Goal: Communication & Community: Ask a question

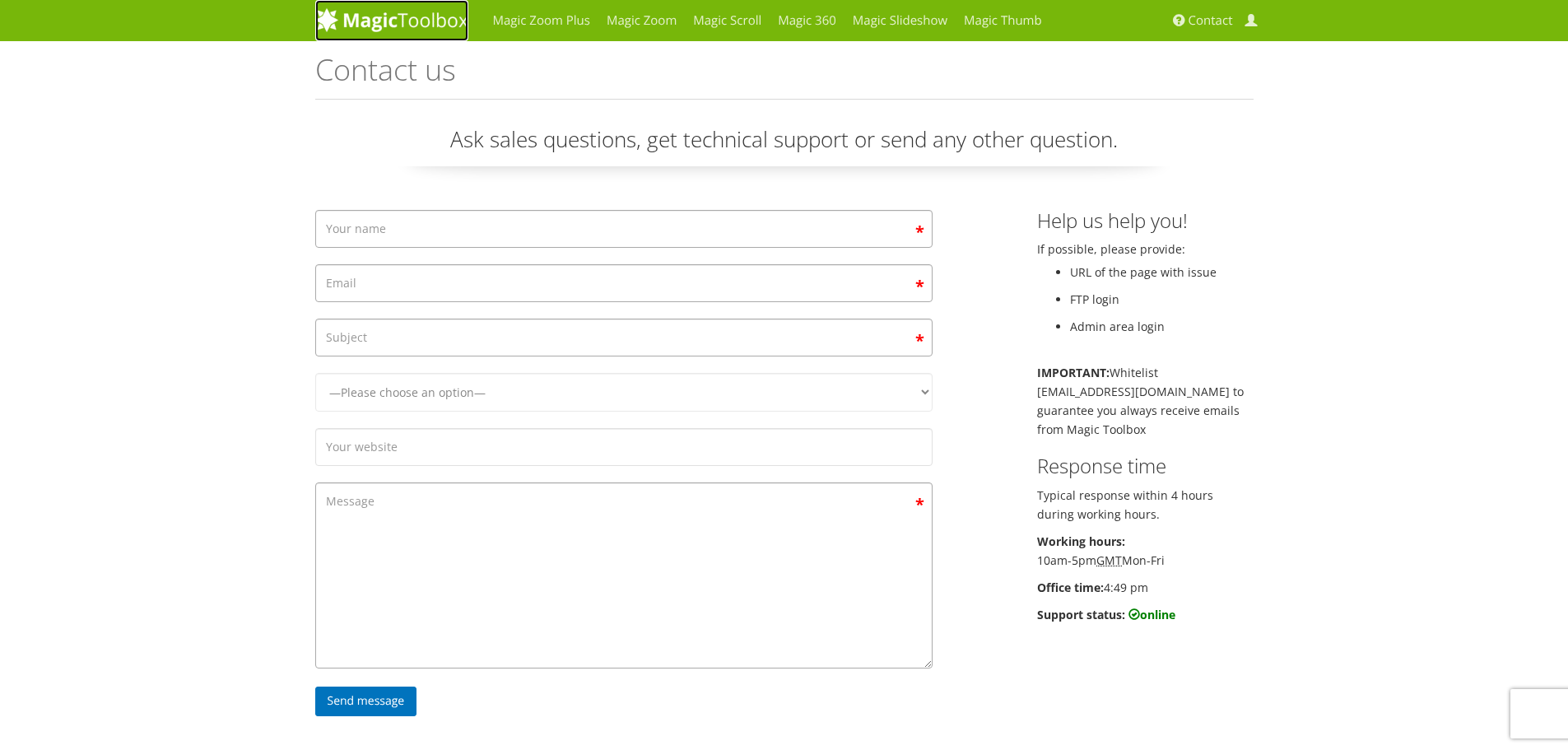
click at [425, 23] on img at bounding box center [391, 20] width 153 height 25
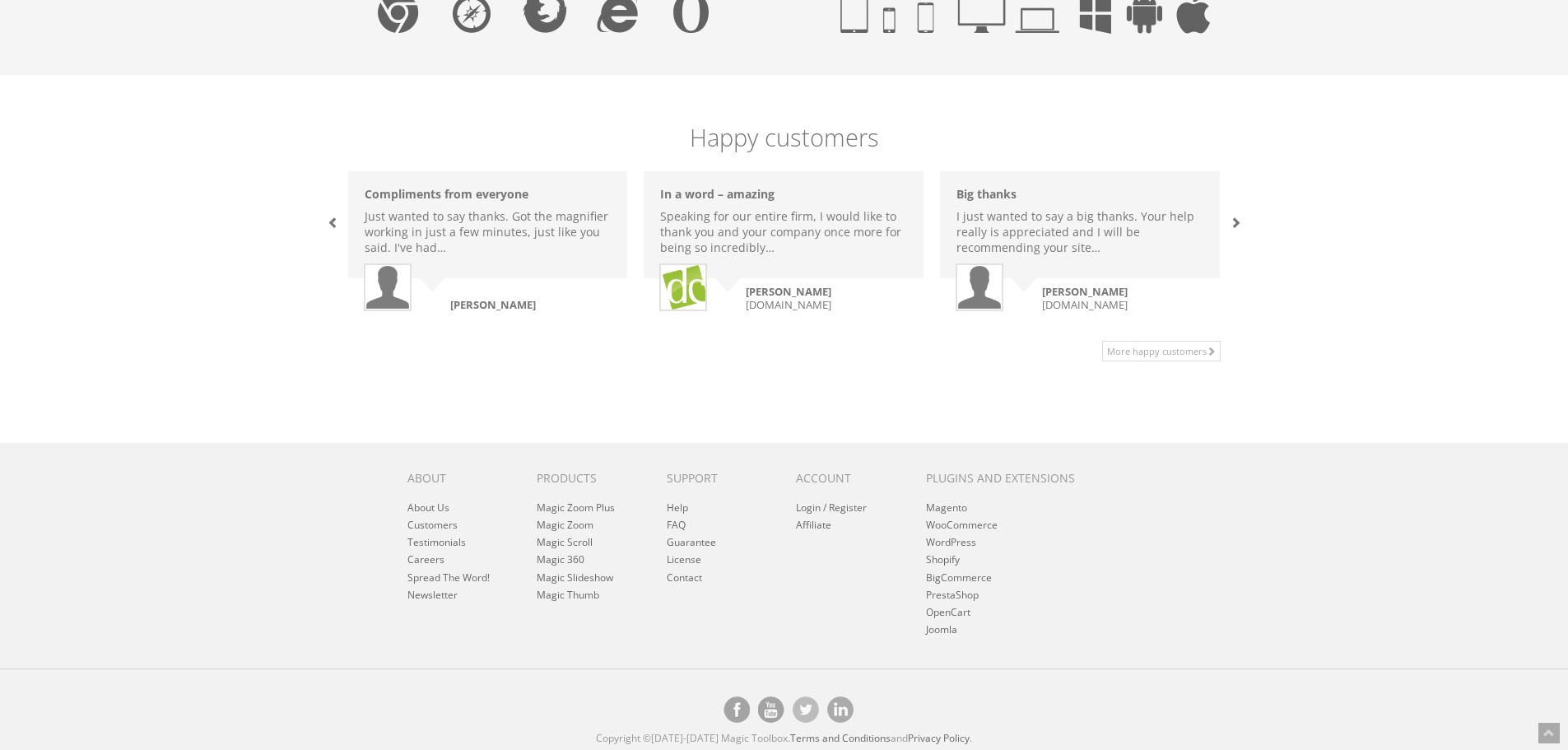
scroll to position [1101, 0]
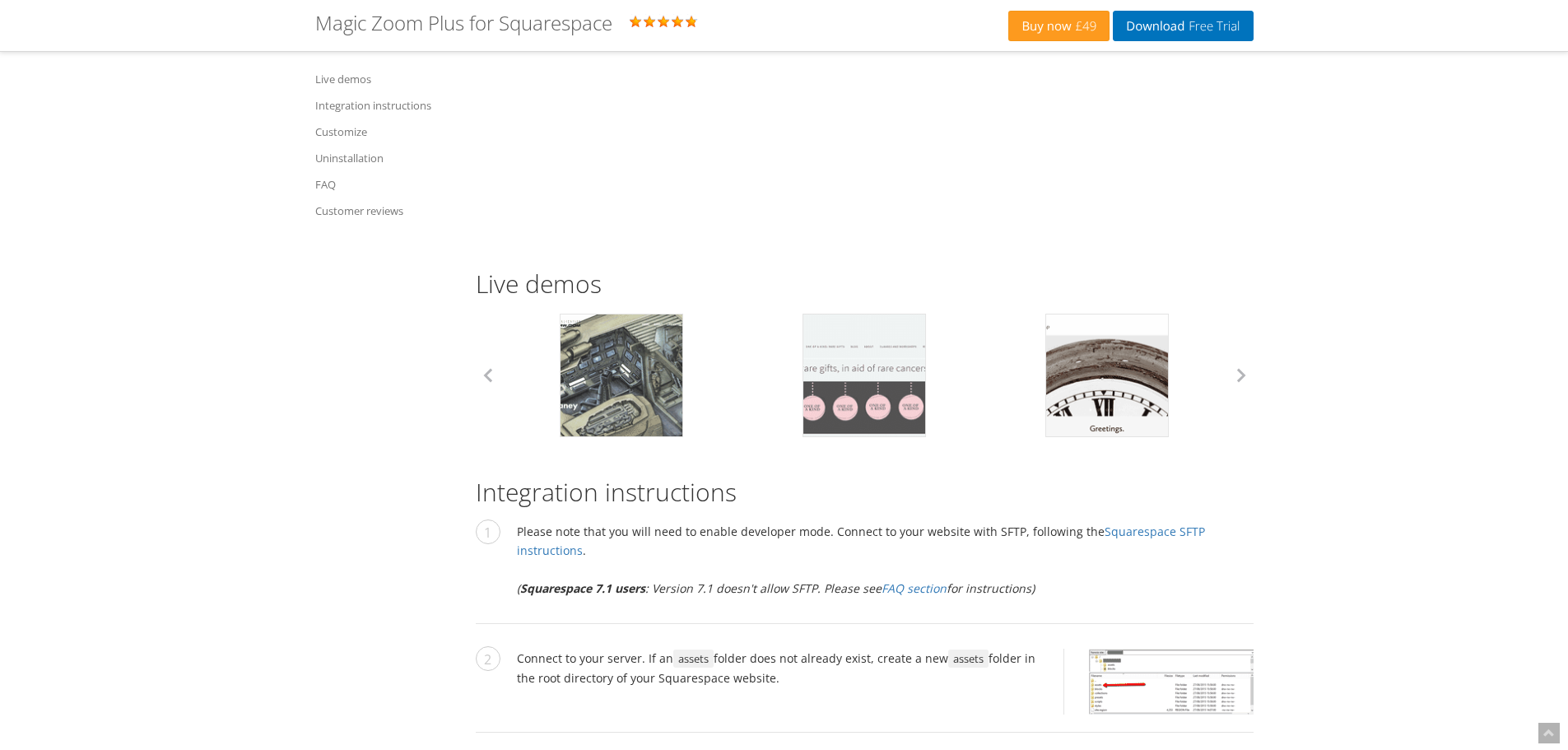
scroll to position [1234, 0]
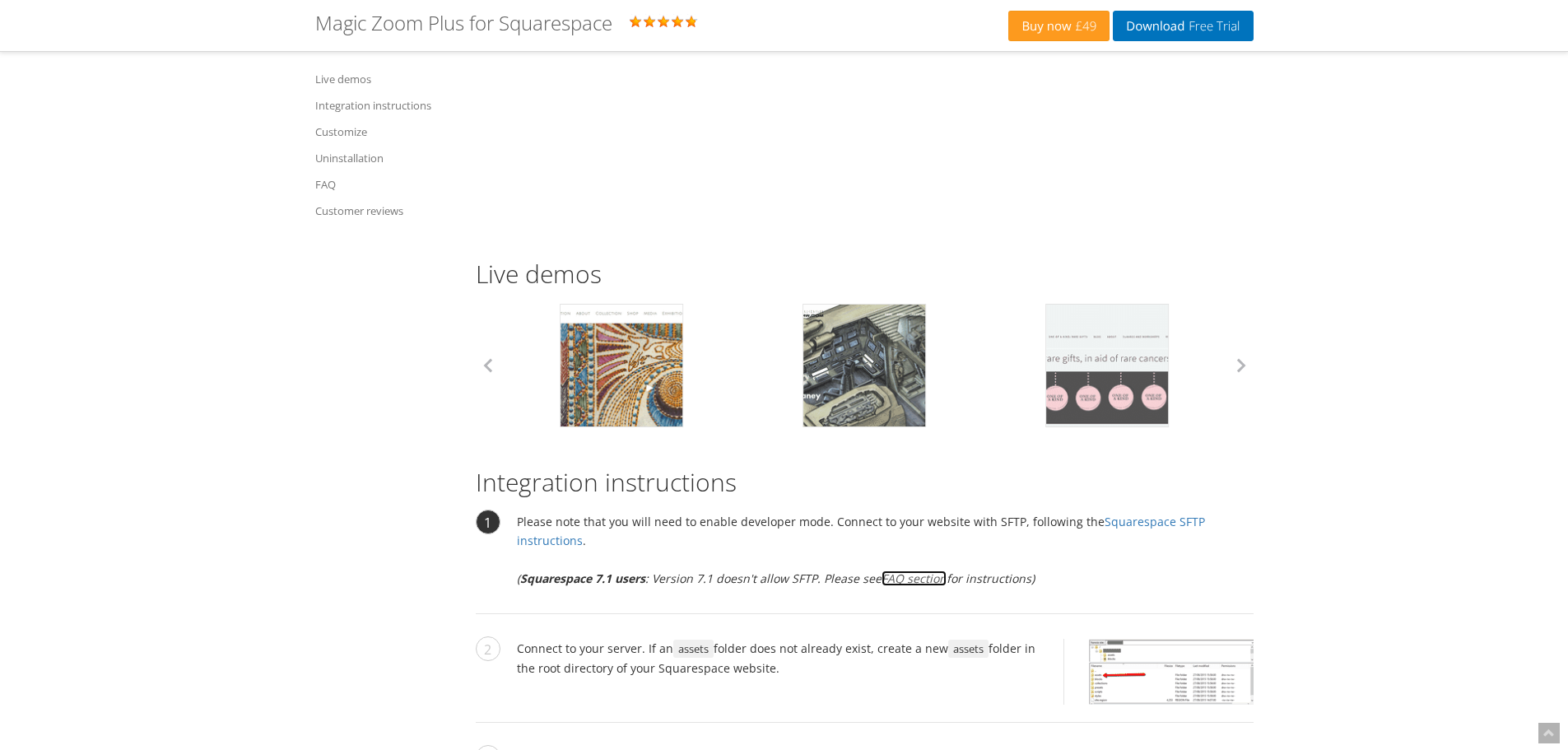
click at [923, 570] on link "FAQ section" at bounding box center [914, 578] width 65 height 16
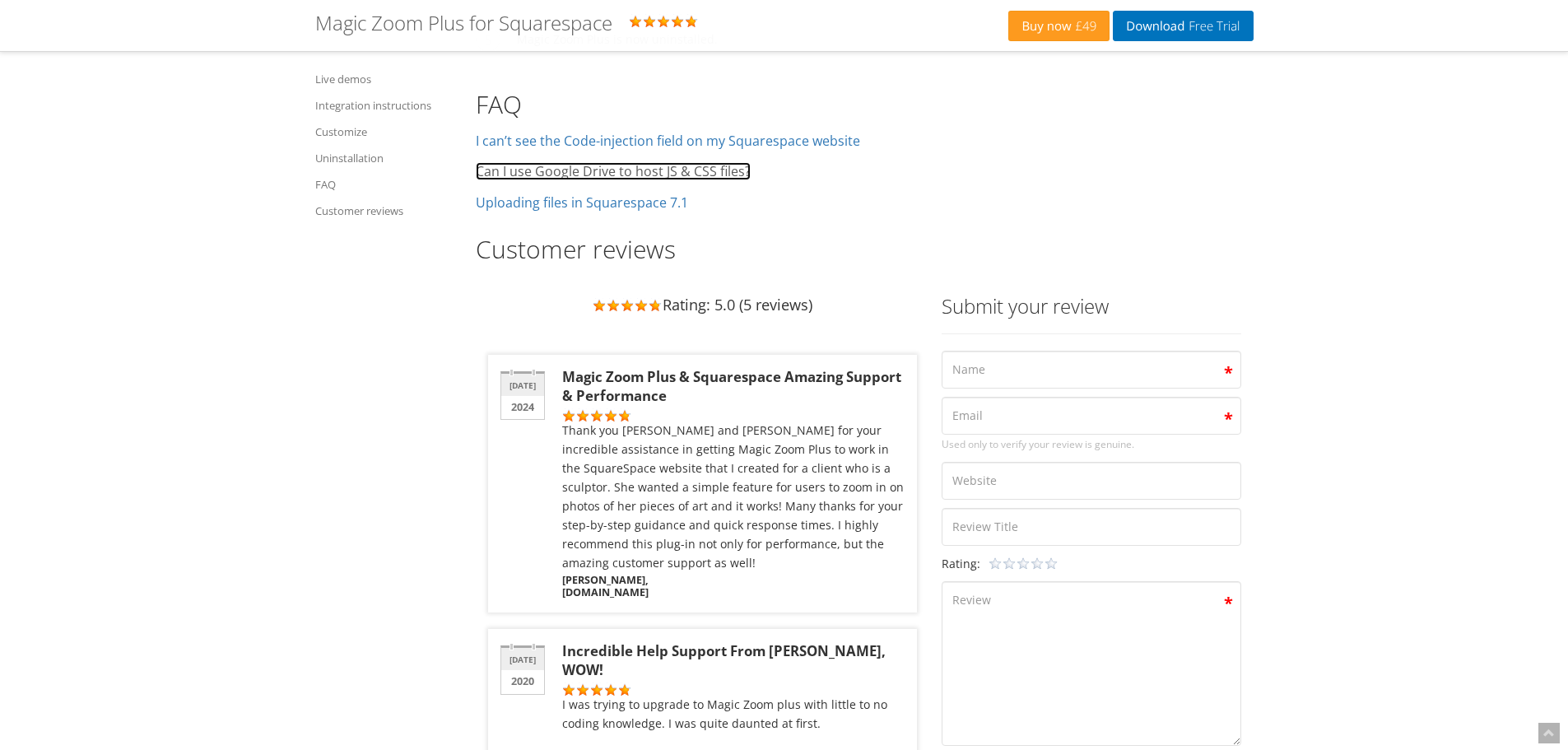
click at [678, 162] on link "Can I use Google Drive to host JS & CSS files?" at bounding box center [613, 171] width 275 height 18
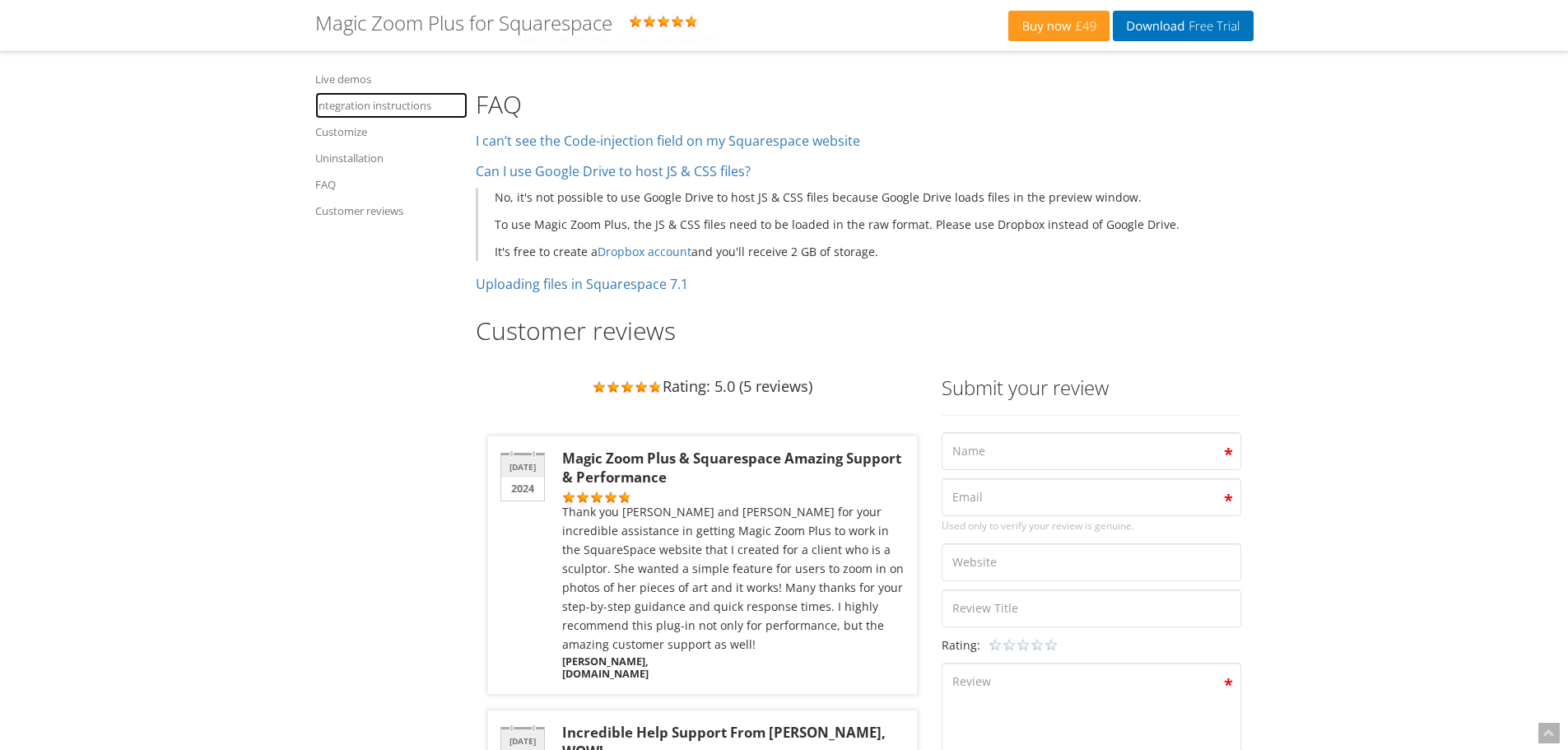
click at [380, 106] on link "Integration instructions" at bounding box center [391, 105] width 152 height 26
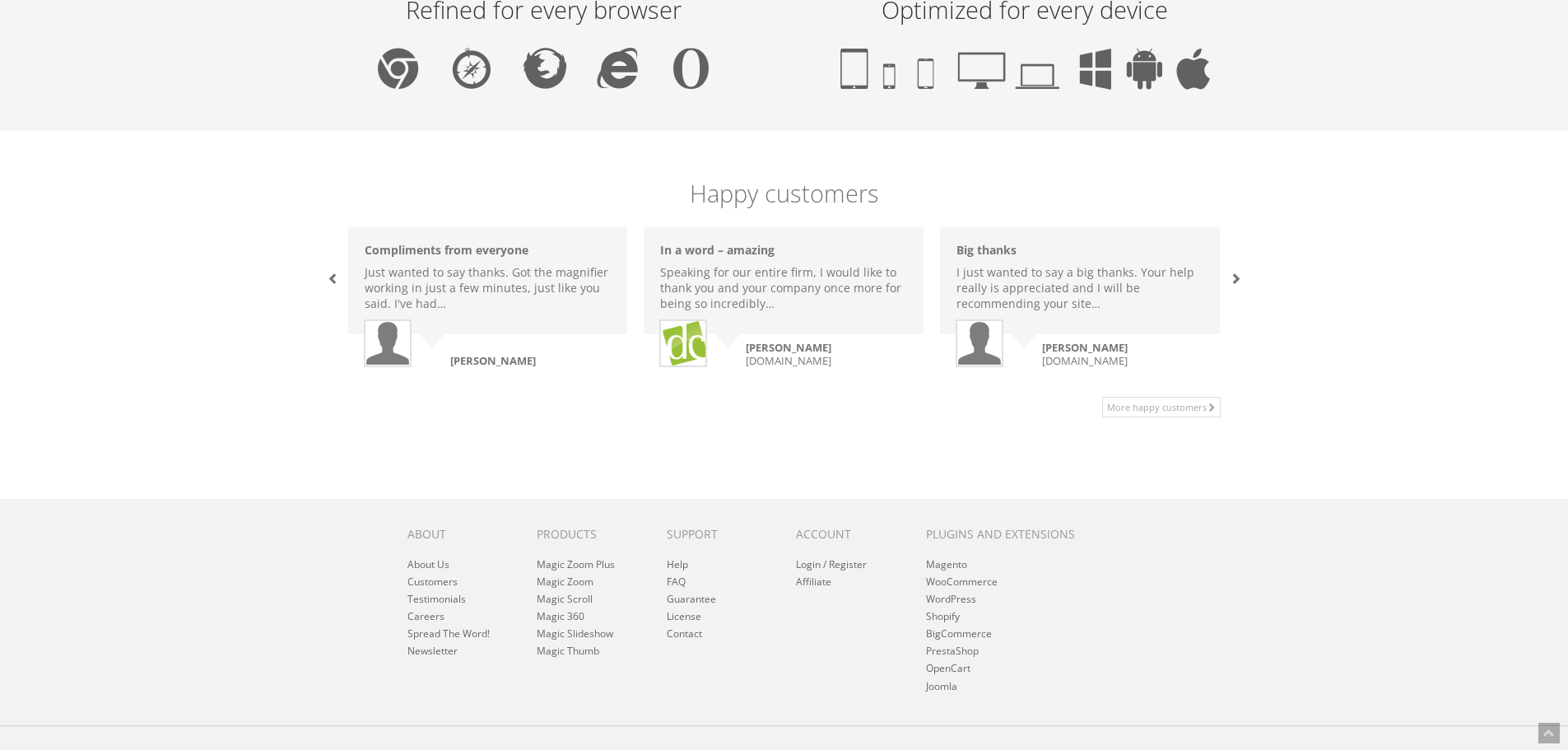
scroll to position [1079, 0]
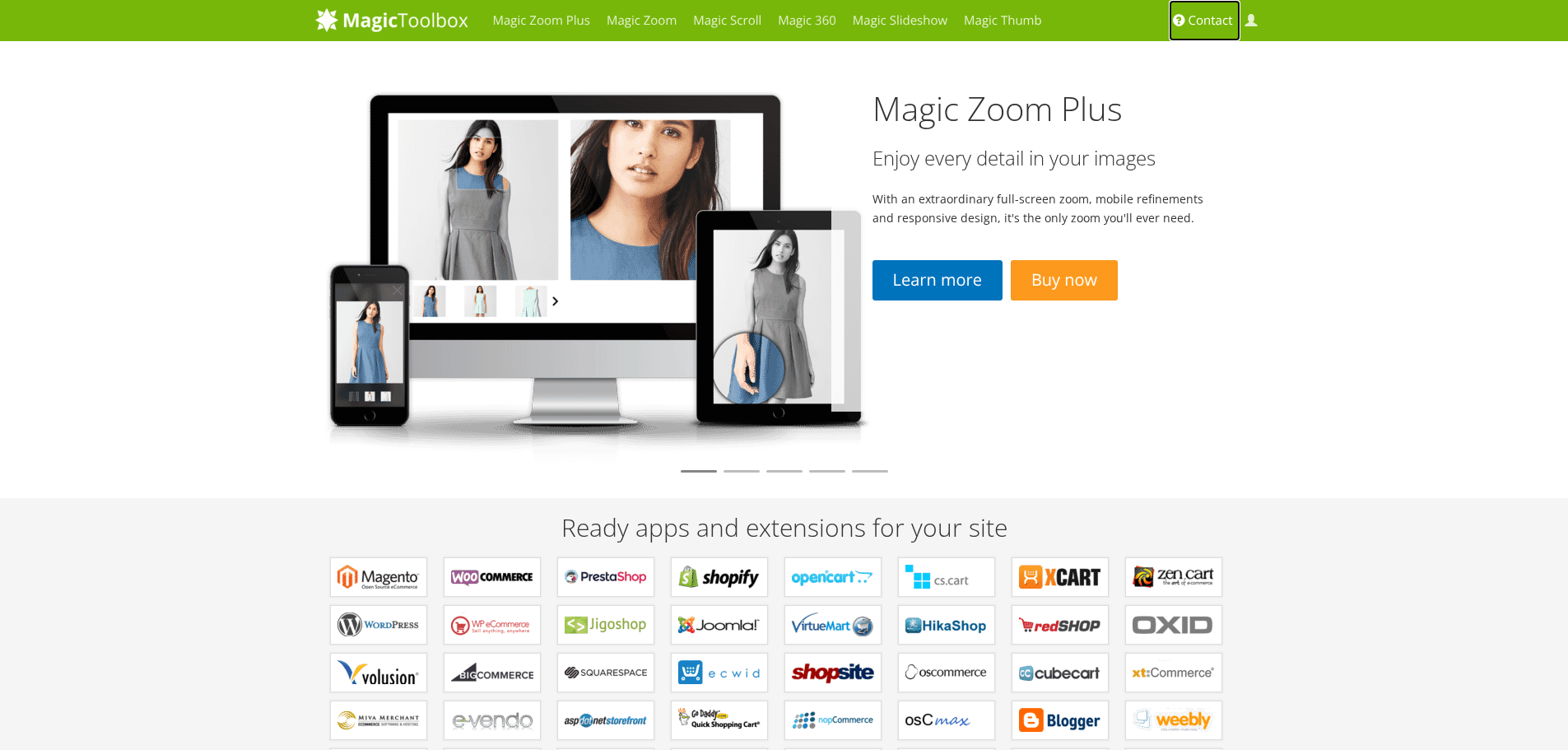
click at [1202, 13] on span "Contact" at bounding box center [1210, 21] width 44 height 17
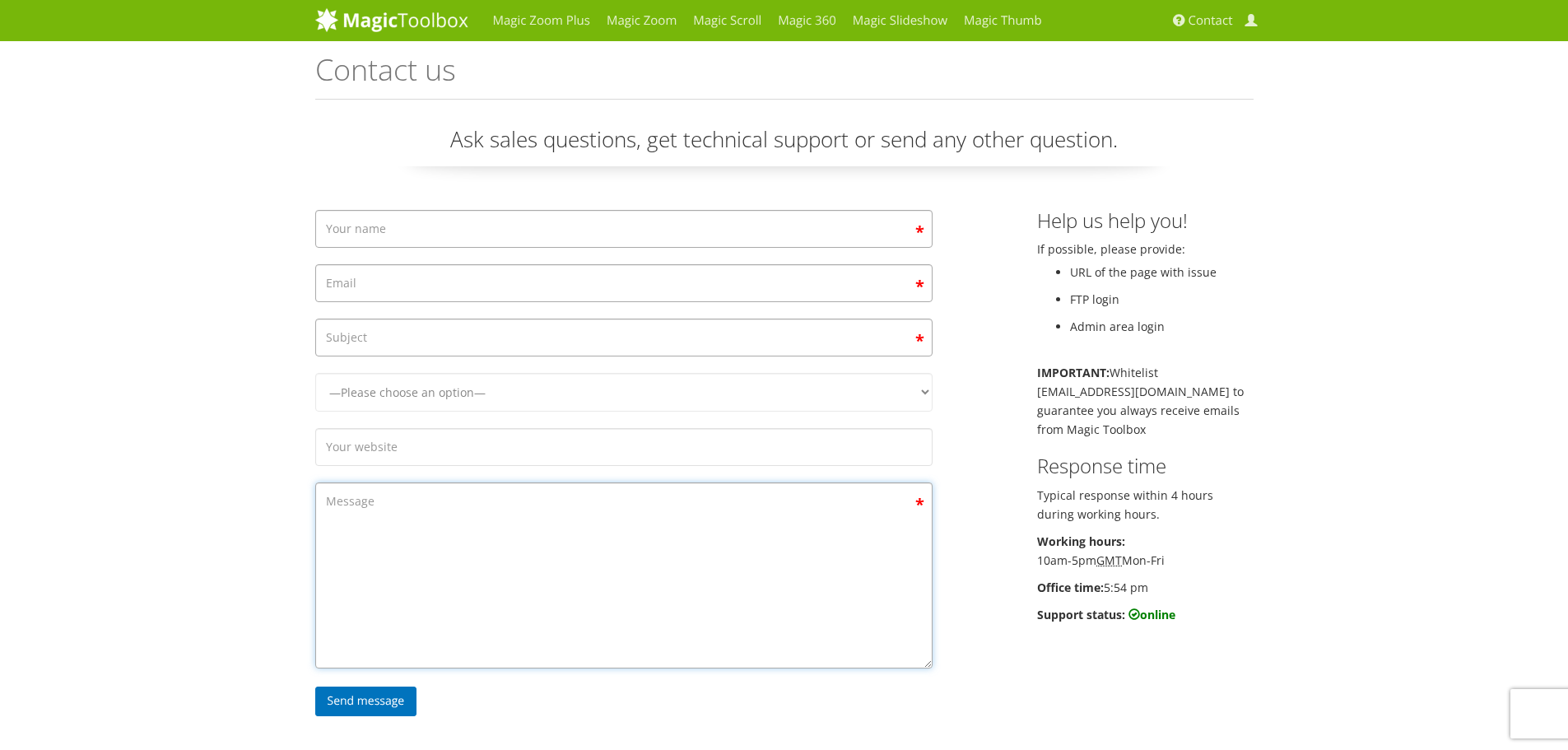
click at [441, 508] on textarea "Contact form" at bounding box center [624, 575] width 617 height 186
click at [457, 453] on input "Contact form" at bounding box center [624, 446] width 617 height 38
type input "prodetecting.com"
click at [496, 235] on input "Contact form" at bounding box center [624, 228] width 617 height 38
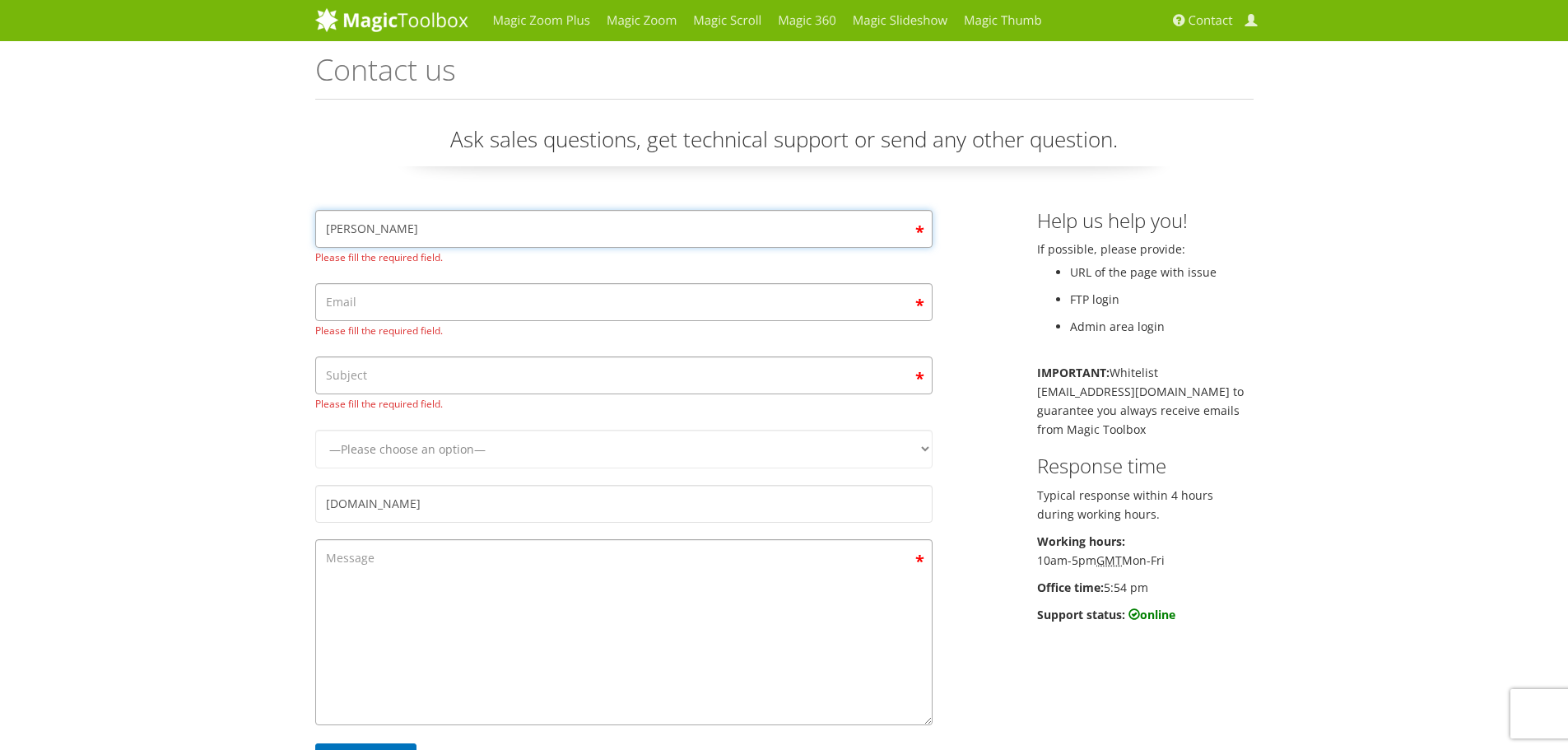
type input "Perry Anton"
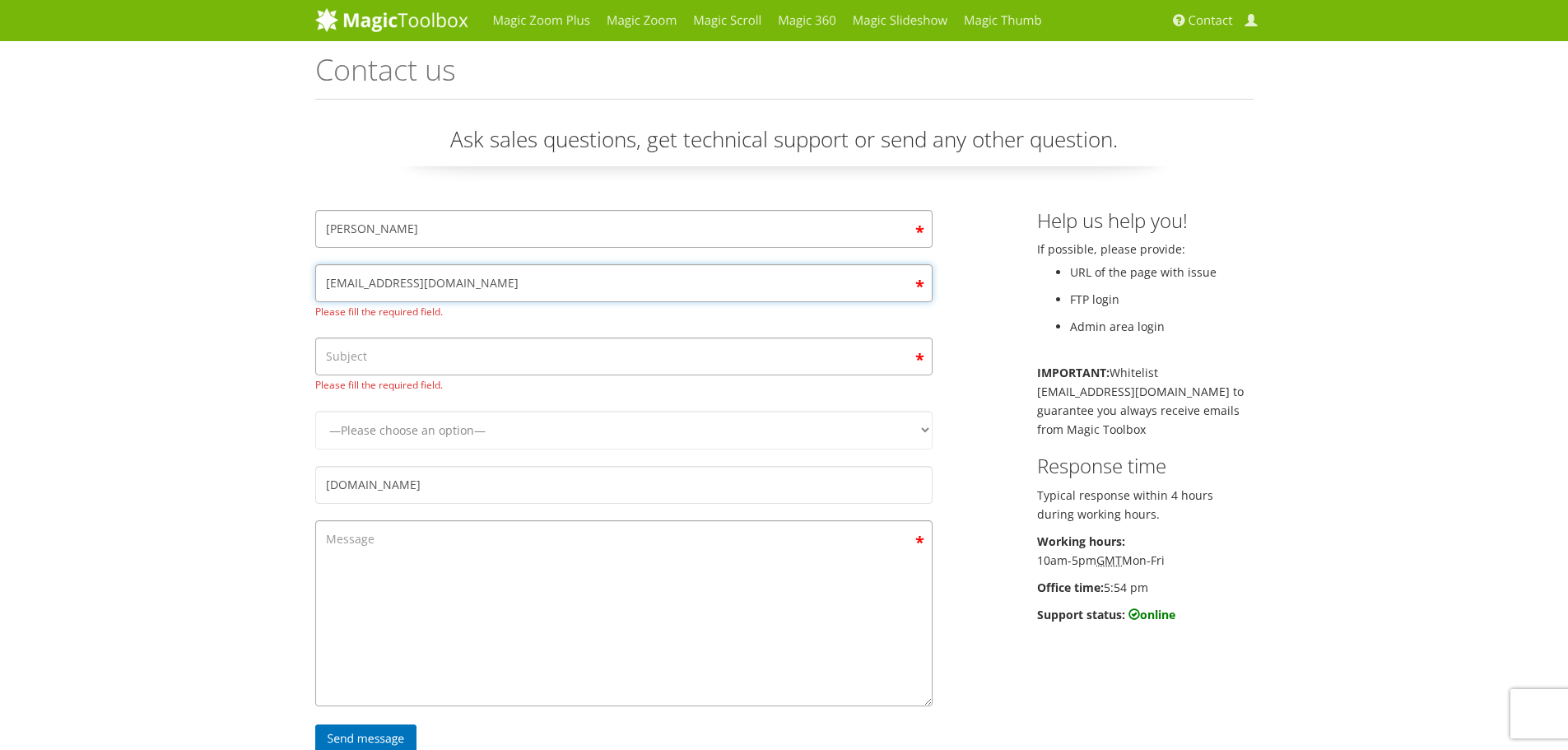
type input "perryanton@gmail.com"
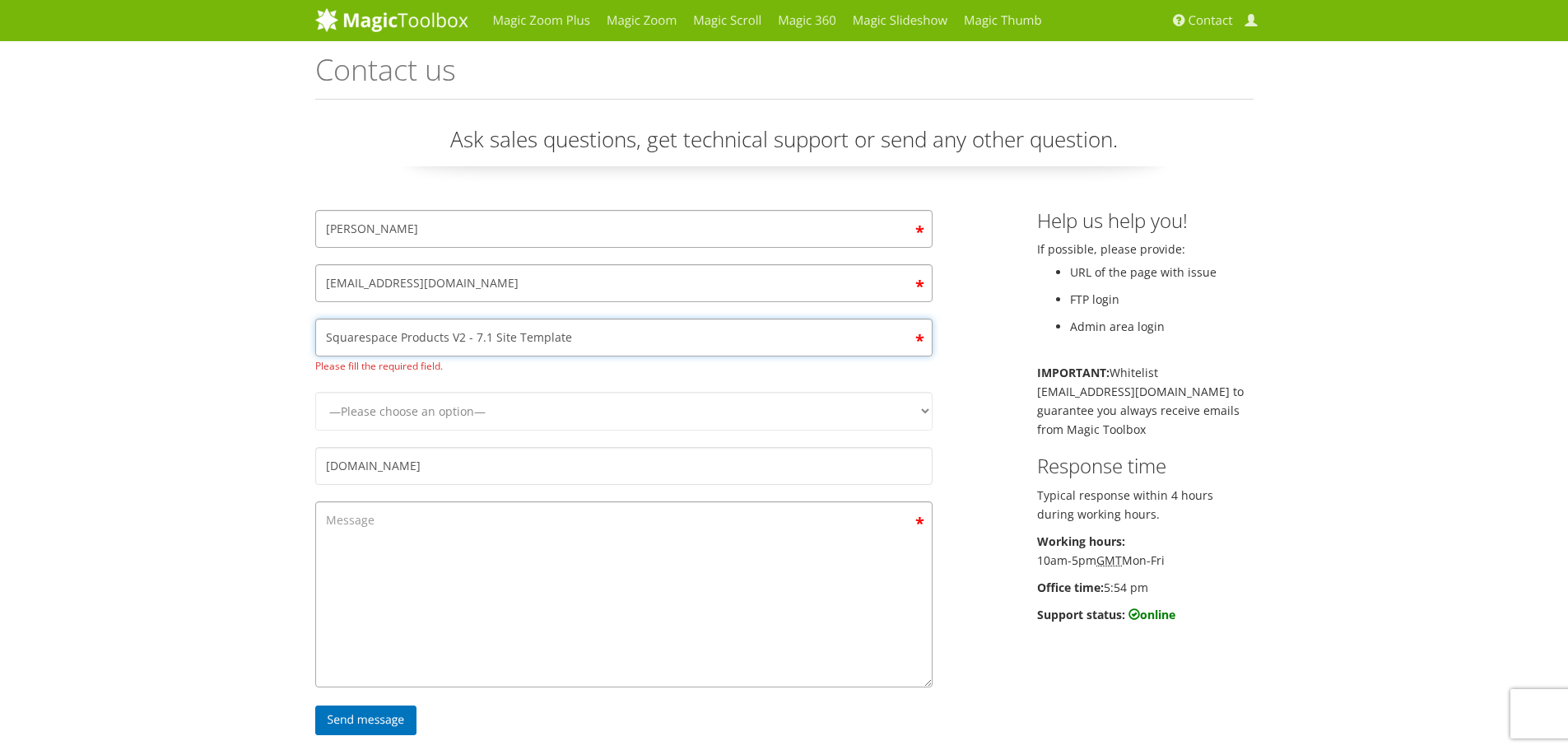
type input "Squarespace Products V2 - 7.1 Site Template"
click at [921, 406] on select "—Please choose an option— Magic Zoom Magic Zoom Plus Magic Thumb Magic Slidesho…" at bounding box center [624, 392] width 617 height 38
select select "Magic Zoom Plus"
click at [315, 373] on select "—Please choose an option— Magic Zoom Magic Zoom Plus Magic Thumb Magic Slidesho…" at bounding box center [624, 392] width 617 height 38
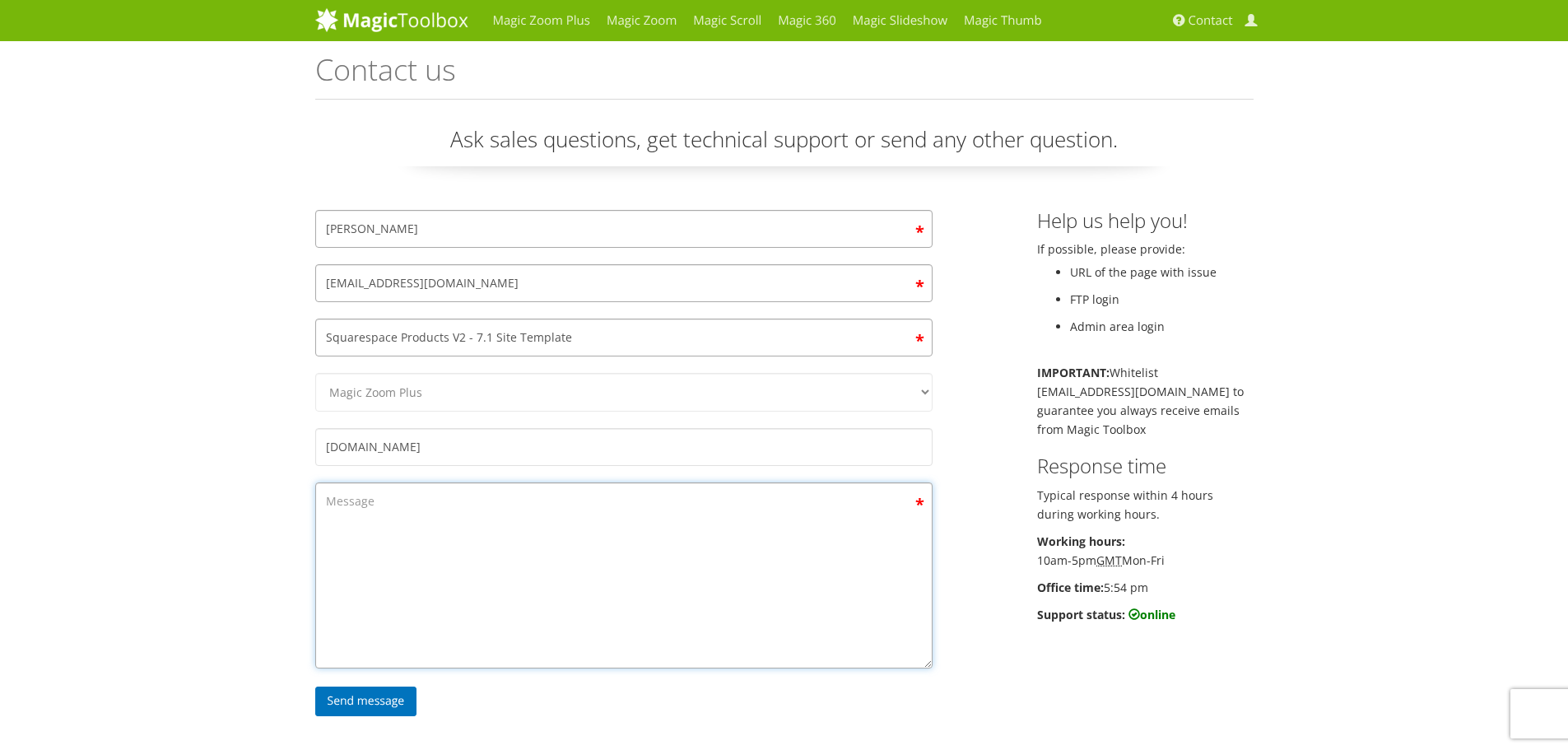
click at [442, 503] on textarea "Contact form" at bounding box center [624, 575] width 617 height 186
click at [404, 509] on textarea "Contact form" at bounding box center [624, 575] width 617 height 186
click at [590, 507] on textarea "Just a quick question regarding MagicZoom Plus and the transition to Products V…" at bounding box center [624, 575] width 617 height 186
click at [875, 503] on textarea "Just a quick question regarding MagicZoom Plus and the transition to Products V…" at bounding box center [624, 575] width 617 height 186
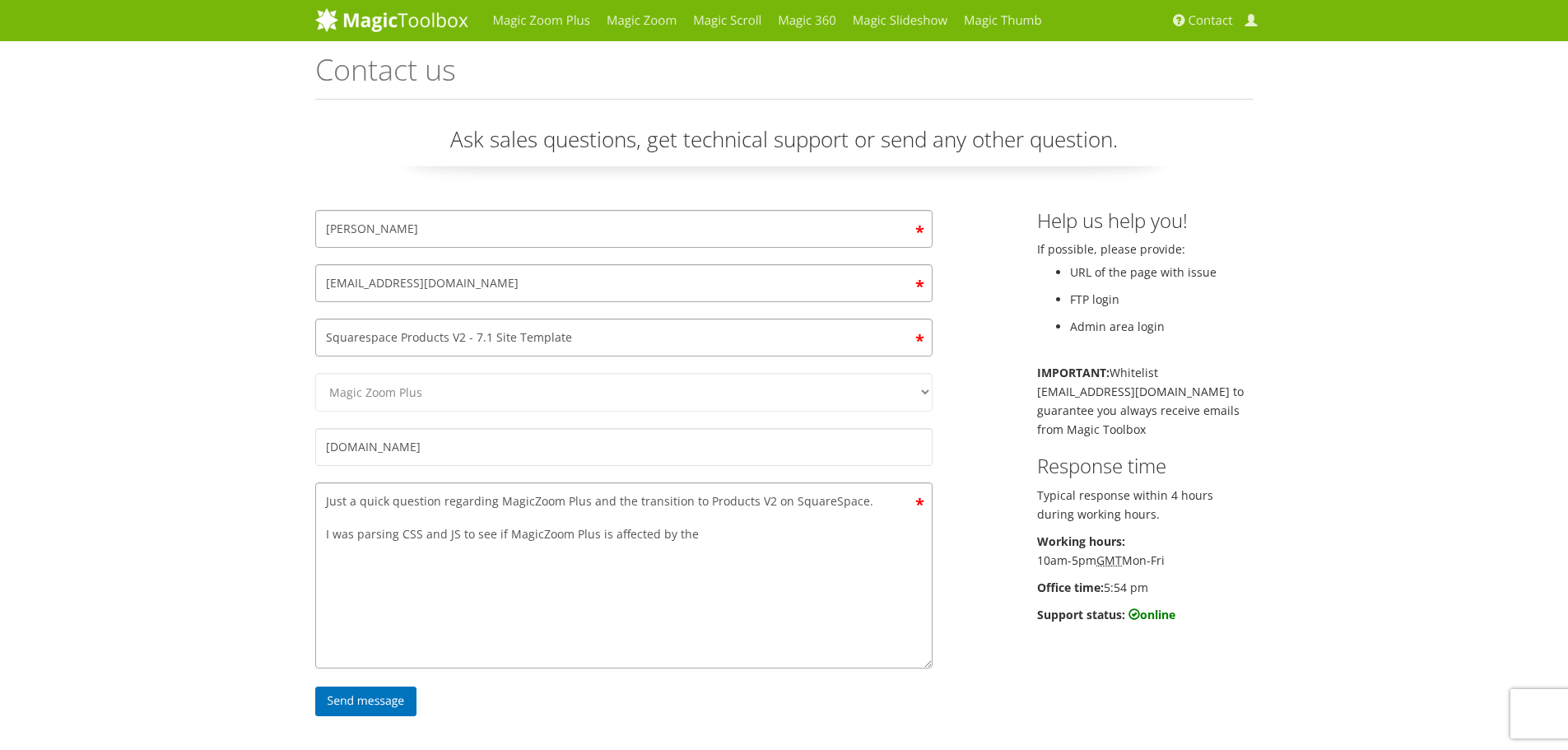
click at [247, 379] on div "Magic Zoom Plus Magic Zoom Magic Scroll Magic 360 Magic Slideshow Magic Thumb C…" at bounding box center [784, 548] width 1568 height 1097
click at [712, 532] on textarea "Just a quick question regarding MagicZoom Plus and the transition to Products V…" at bounding box center [624, 575] width 617 height 186
click at [403, 553] on textarea "Just a quick question regarding MagicZoom Plus and the transition to Products V…" at bounding box center [624, 575] width 617 height 186
click at [425, 550] on textarea "Just a quick question regarding MagicZoom Plus and the transition to Products V…" at bounding box center [624, 575] width 617 height 186
click at [90, 375] on div "Magic Zoom Plus Magic Zoom Magic Scroll Magic 360 Magic Slideshow Magic Thumb C…" at bounding box center [784, 548] width 1568 height 1097
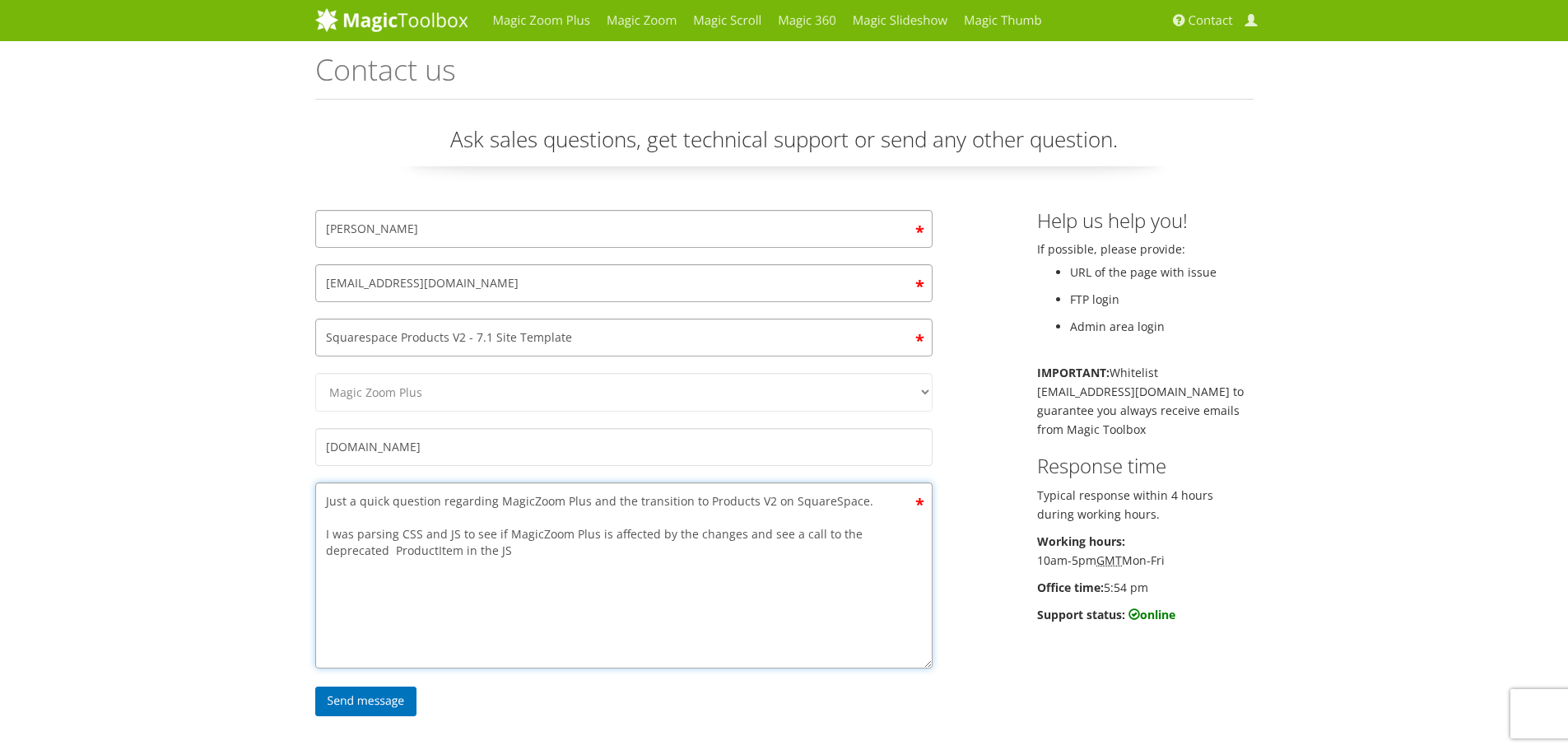
click at [451, 553] on textarea "Just a quick question regarding MagicZoom Plus and the transition to Products V…" at bounding box center [624, 575] width 617 height 186
click at [202, 507] on div "Magic Zoom Plus Magic Zoom Magic Scroll Magic 360 Magic Slideshow Magic Thumb C…" at bounding box center [784, 548] width 1568 height 1097
click at [845, 538] on textarea "Just a quick question regarding MagicZoom Plus and the transition to Products V…" at bounding box center [624, 575] width 617 height 186
click at [445, 536] on textarea "Just a quick question regarding MagicZoom Plus and the transition to Products V…" at bounding box center [624, 575] width 617 height 186
click at [794, 550] on textarea "Just a quick question regarding MagicZoom Plus and the transition to Products V…" at bounding box center [624, 575] width 617 height 186
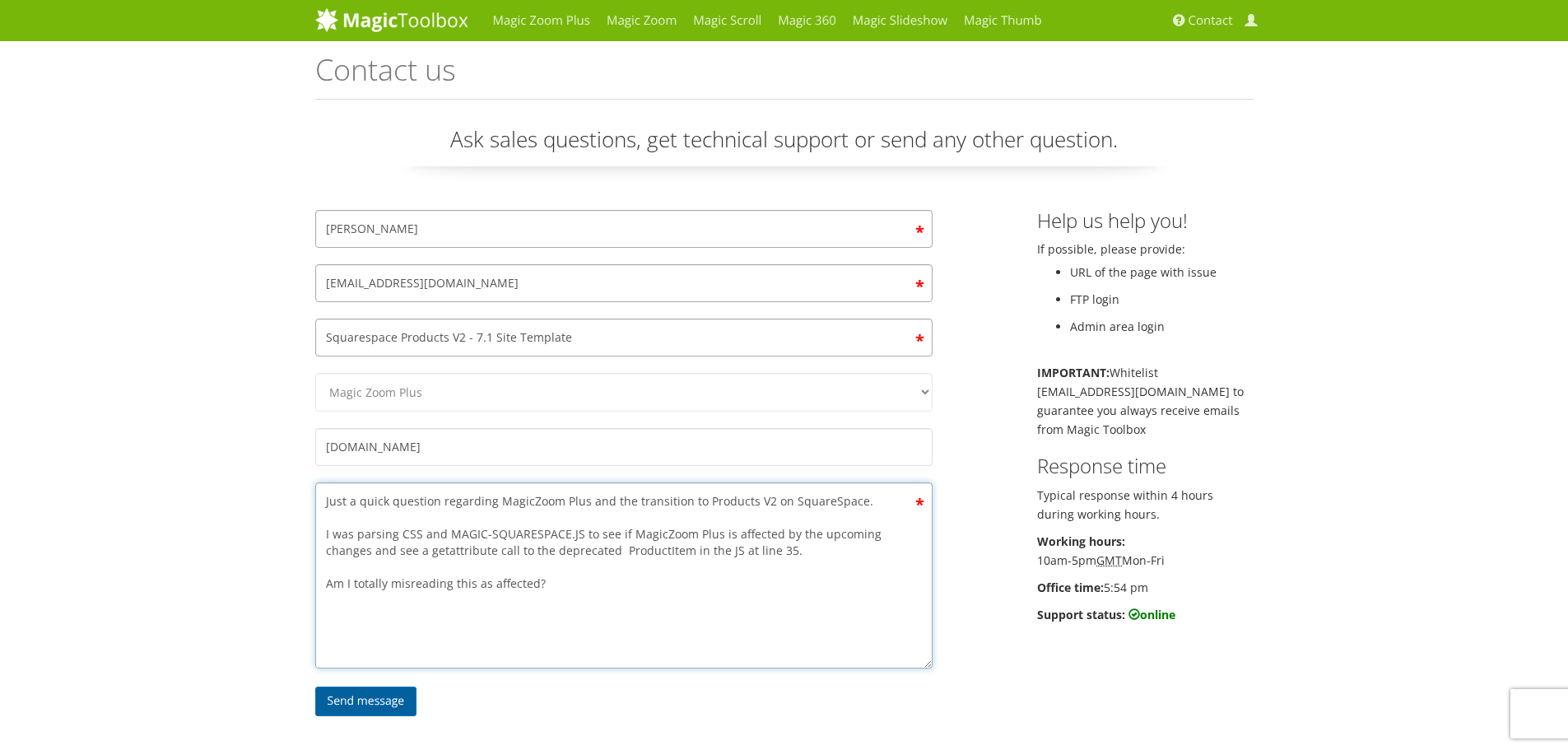
type textarea "Just a quick question regarding MagicZoom Plus and the transition to Products V…"
click at [353, 702] on input "Send message" at bounding box center [366, 701] width 102 height 29
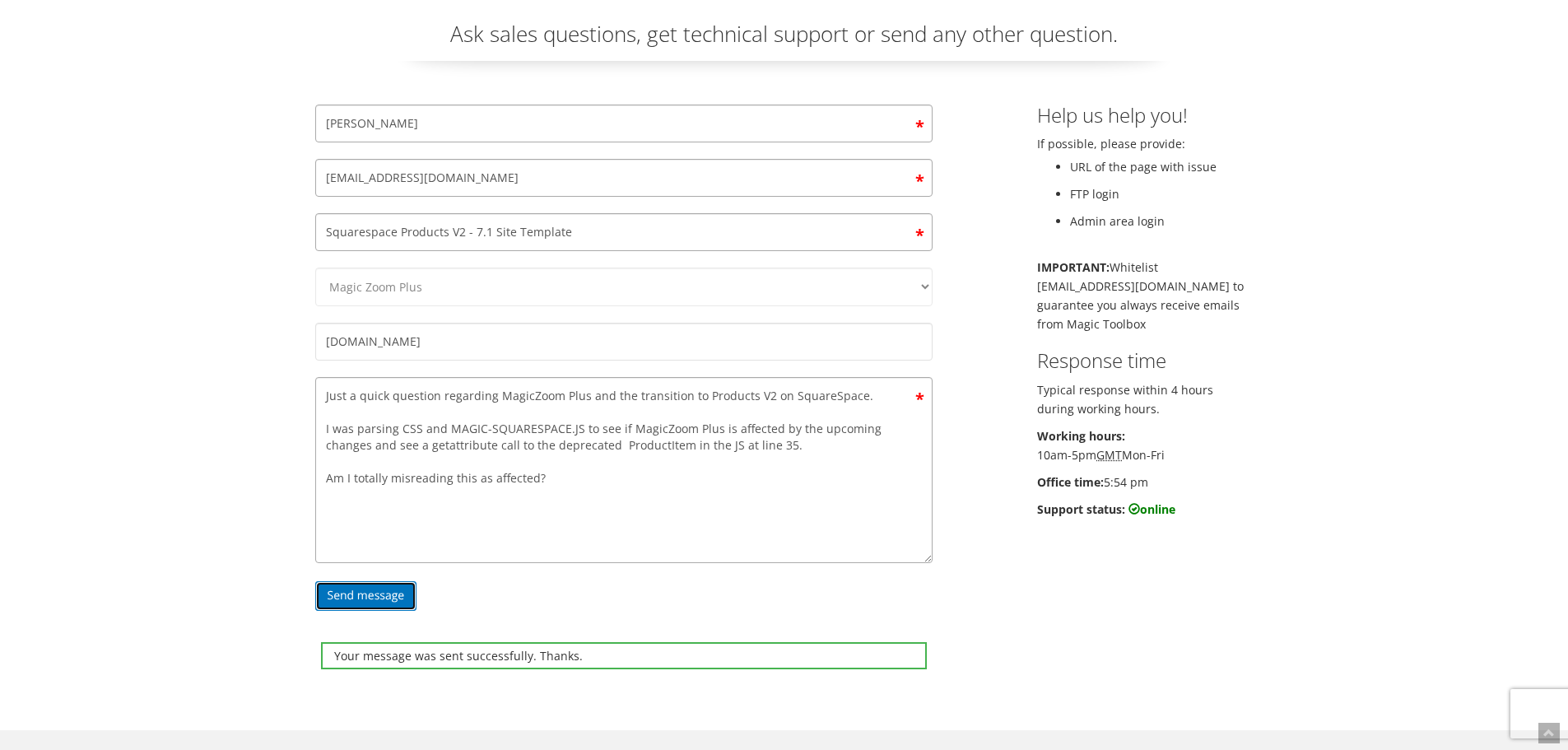
scroll to position [329, 0]
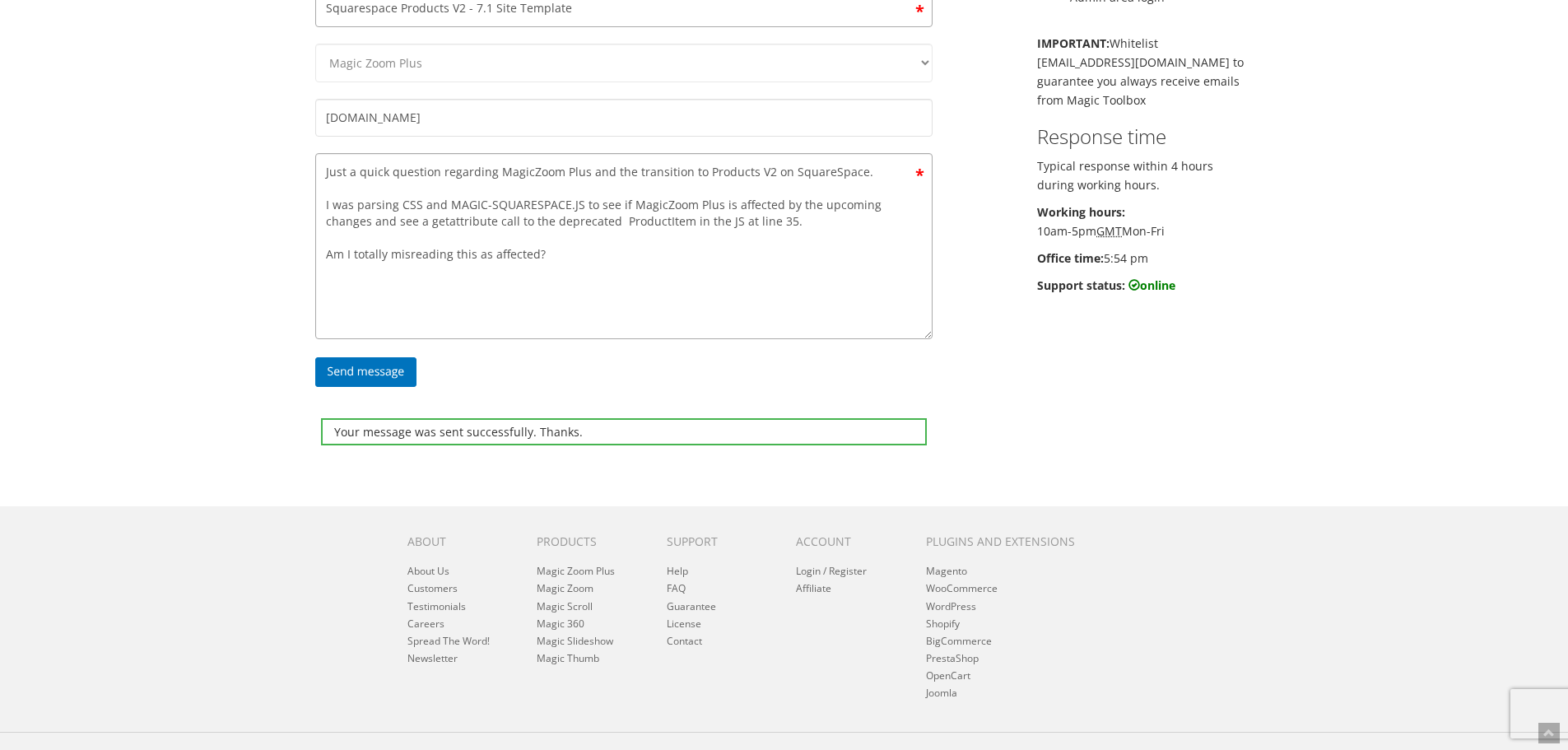
click at [192, 193] on div "Magic Zoom Plus Magic Zoom Magic Scroll Magic 360 Magic Slideshow Magic Thumb C…" at bounding box center [784, 243] width 1568 height 1145
